Goal: Task Accomplishment & Management: Manage account settings

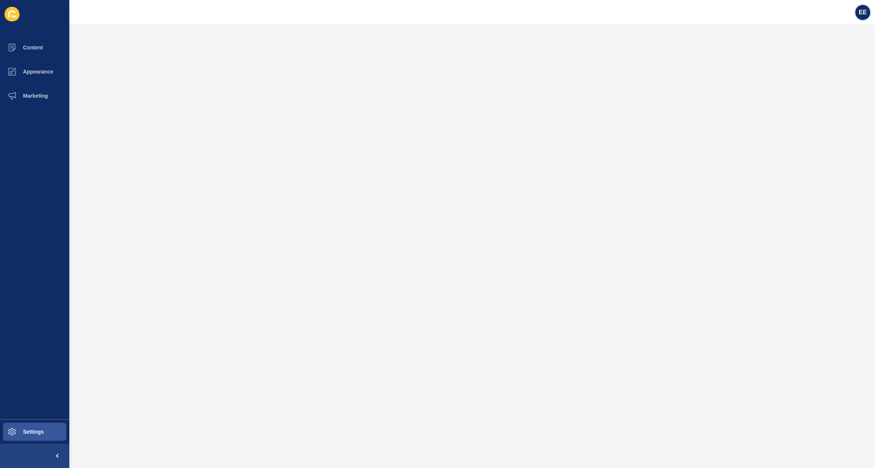
click at [862, 11] on span "EE" at bounding box center [863, 13] width 8 height 8
click at [834, 63] on link "Logout" at bounding box center [844, 62] width 55 height 17
